Goal: Task Accomplishment & Management: Complete application form

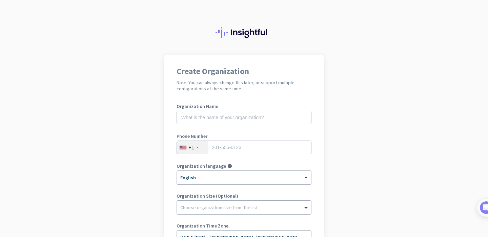
scroll to position [22, 0]
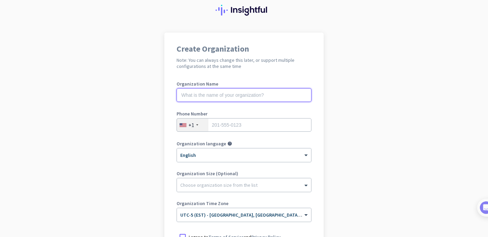
click at [247, 94] on input "text" at bounding box center [244, 95] width 135 height 14
type input "Mercor"
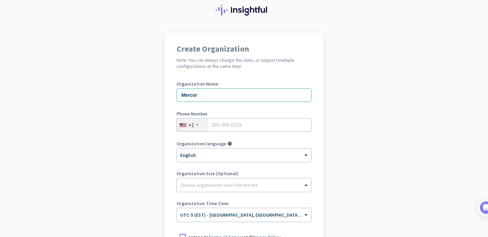
click at [196, 125] on div at bounding box center [197, 124] width 2 height 1
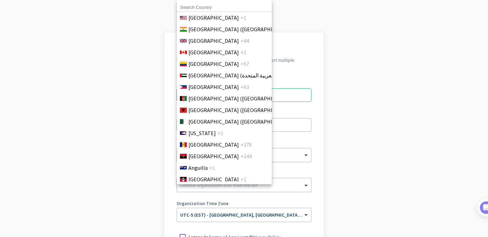
click at [215, 6] on input at bounding box center [224, 7] width 95 height 9
type input "united"
click at [219, 45] on li "[GEOGRAPHIC_DATA] +44" at bounding box center [224, 41] width 95 height 12
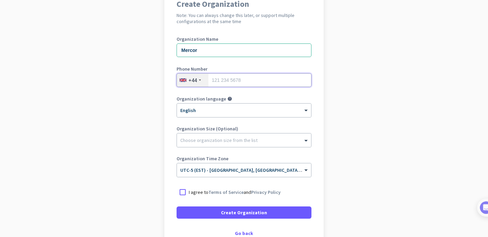
scroll to position [59, 0]
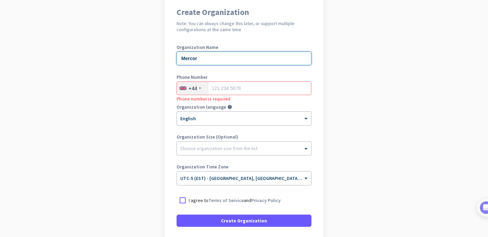
drag, startPoint x: 227, startPoint y: 59, endPoint x: 144, endPoint y: 53, distance: 82.9
click at [144, 53] on app-onboarding-organization "Create Organization Note: You can always change this later, or support multiple…" at bounding box center [244, 142] width 488 height 293
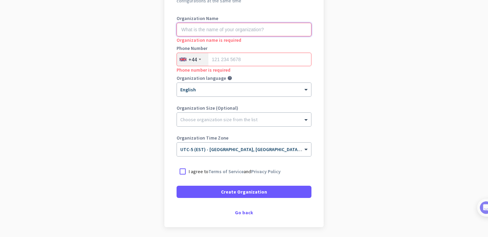
scroll to position [89, 0]
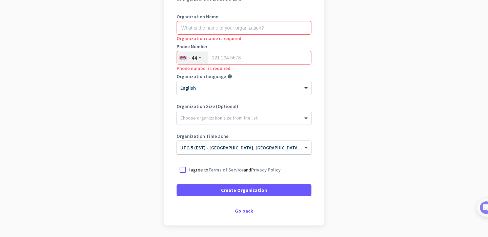
click at [280, 150] on span "UTC-5 (EST) - [GEOGRAPHIC_DATA], [GEOGRAPHIC_DATA], [PERSON_NAME], [PERSON_NAME]" at bounding box center [276, 147] width 192 height 6
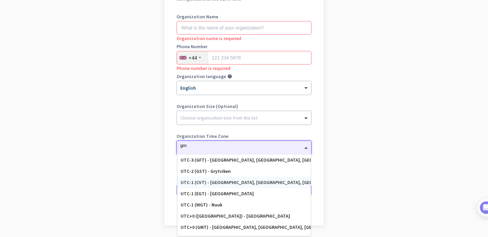
scroll to position [198, 0]
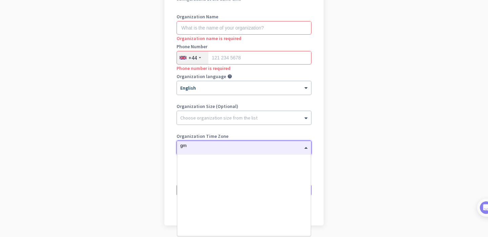
type input "gmt"
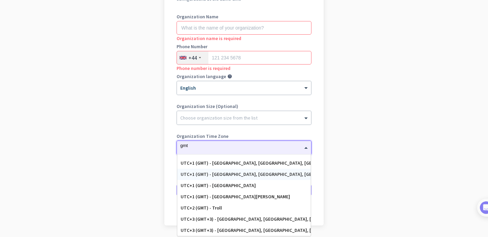
click at [248, 175] on div "UTC+1 (GMT) - [GEOGRAPHIC_DATA], [GEOGRAPHIC_DATA], [GEOGRAPHIC_DATA], [GEOGRAP…" at bounding box center [244, 174] width 127 height 6
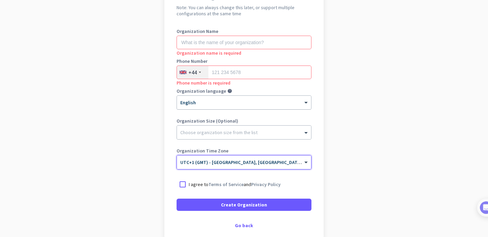
scroll to position [73, 0]
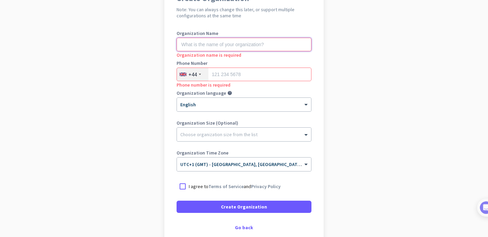
click at [229, 40] on input "text" at bounding box center [244, 45] width 135 height 14
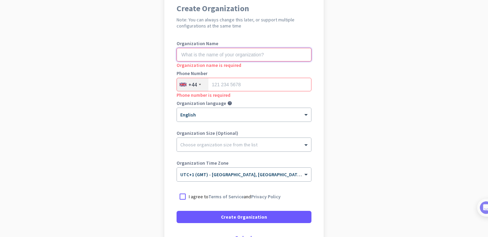
scroll to position [35, 0]
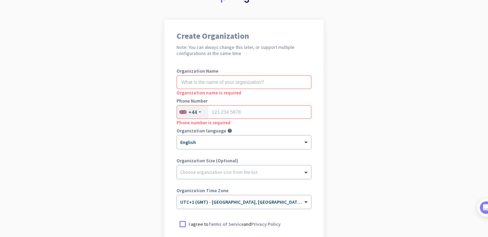
click at [250, 167] on div at bounding box center [244, 170] width 134 height 7
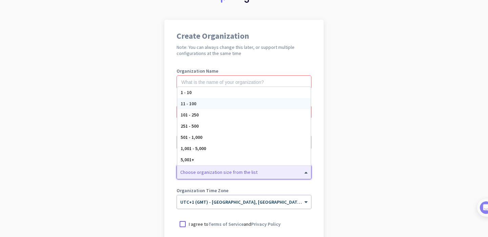
click at [247, 39] on h1 "Create Organization" at bounding box center [244, 36] width 135 height 8
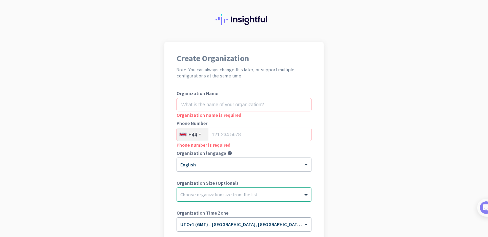
scroll to position [13, 0]
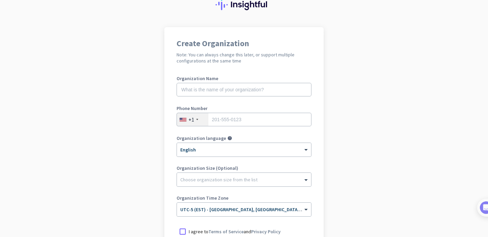
scroll to position [32, 0]
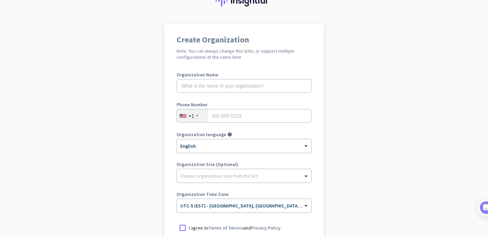
click at [222, 202] on input "text" at bounding box center [237, 203] width 114 height 5
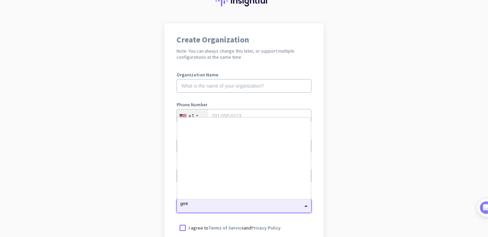
scroll to position [0, 0]
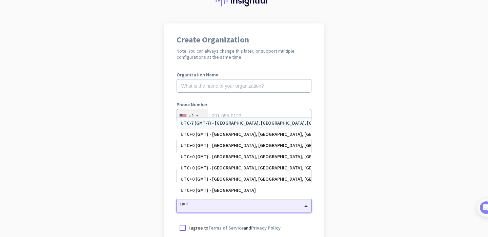
type input "gmt"
click at [298, 75] on label "Organization Name" at bounding box center [244, 74] width 135 height 5
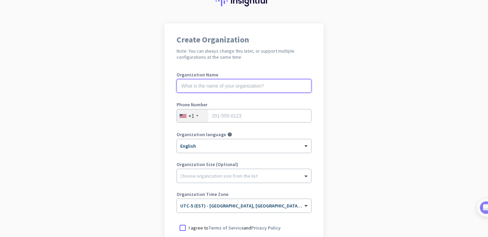
click at [252, 86] on input "text" at bounding box center [244, 86] width 135 height 14
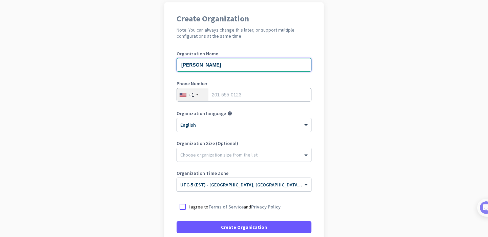
type input "[PERSON_NAME]"
click at [198, 93] on div "+1" at bounding box center [193, 94] width 32 height 13
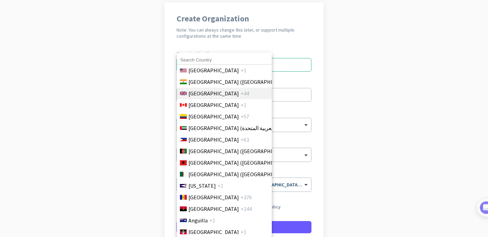
click at [209, 92] on span "[GEOGRAPHIC_DATA]" at bounding box center [213, 93] width 50 height 8
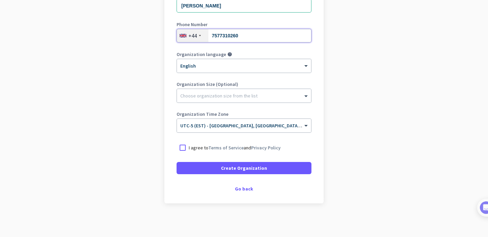
scroll to position [112, 0]
type input "7577310260"
click at [184, 144] on div at bounding box center [183, 147] width 12 height 12
click at [200, 121] on input "text" at bounding box center [237, 122] width 114 height 5
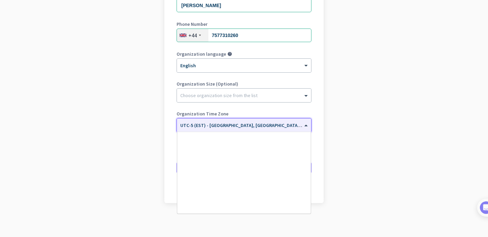
scroll to position [436, 0]
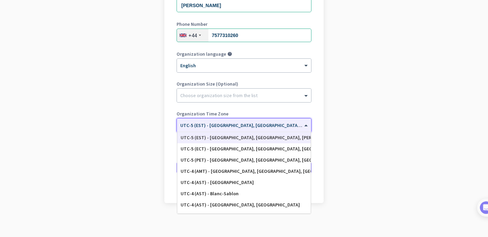
click at [148, 120] on app-onboarding-organization "Create Organization Note: You can always change this later, or support multiple…" at bounding box center [244, 89] width 488 height 293
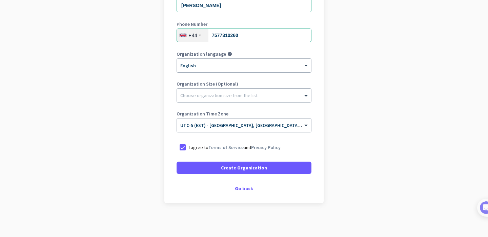
click at [235, 128] on div "× UTC-5 (EST) - [GEOGRAPHIC_DATA], [GEOGRAPHIC_DATA], [PERSON_NAME], [PERSON_NA…" at bounding box center [244, 125] width 134 height 14
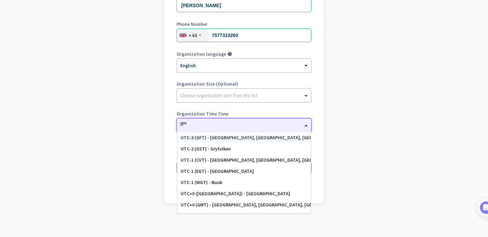
type input "gmt"
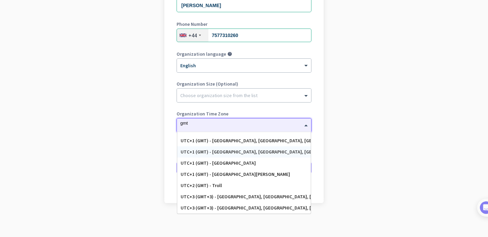
click at [227, 151] on div "UTC+1 (GMT) - [GEOGRAPHIC_DATA], [GEOGRAPHIC_DATA], [GEOGRAPHIC_DATA], [GEOGRAP…" at bounding box center [244, 152] width 127 height 6
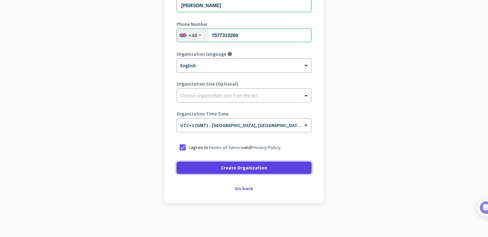
click at [239, 167] on span "Create Organization" at bounding box center [244, 167] width 46 height 7
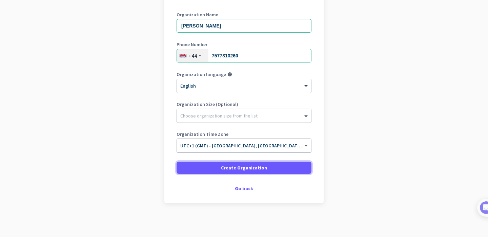
scroll to position [91, 0]
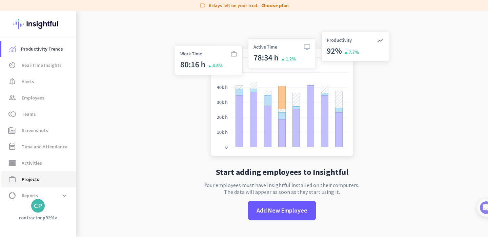
click at [48, 180] on span "work_outline Projects" at bounding box center [39, 179] width 64 height 8
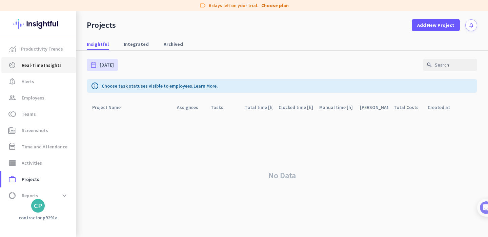
click at [37, 67] on span "Real-Time Insights" at bounding box center [42, 65] width 40 height 8
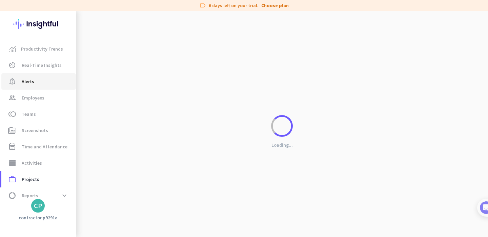
click at [36, 86] on link "notification_important Alerts" at bounding box center [38, 81] width 75 height 16
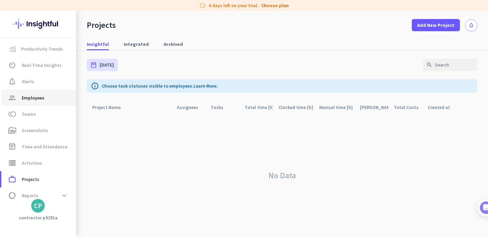
click at [37, 103] on link "group Employees" at bounding box center [38, 97] width 75 height 16
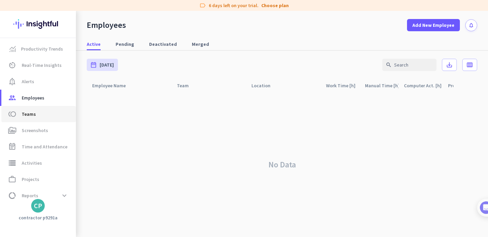
click at [37, 114] on span "toll Teams" at bounding box center [39, 114] width 64 height 8
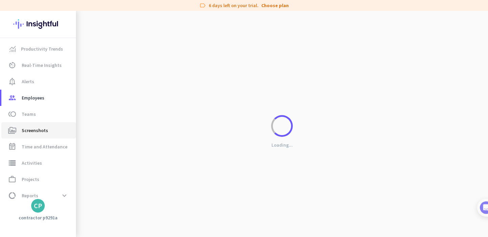
click at [37, 130] on span "Screenshots" at bounding box center [35, 130] width 26 height 8
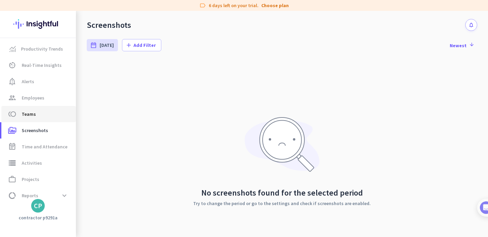
click at [41, 112] on span "toll Teams" at bounding box center [39, 114] width 64 height 8
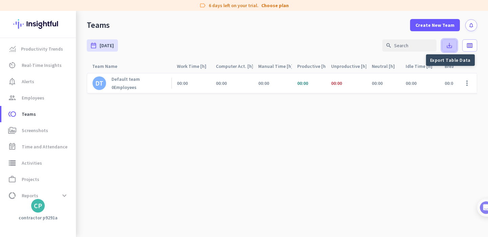
click at [448, 48] on icon "save_alt" at bounding box center [449, 45] width 7 height 7
click at [325, 8] on div "label 6 days left on your trial. Choose plan" at bounding box center [244, 5] width 488 height 11
